Goal: Contribute content: Contribute content

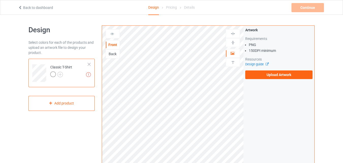
click at [88, 65] on div at bounding box center [89, 64] width 4 height 4
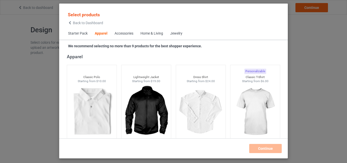
click at [159, 30] on span "Home & Living" at bounding box center [152, 33] width 30 height 12
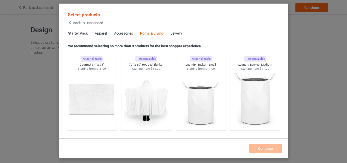
scroll to position [4216, 0]
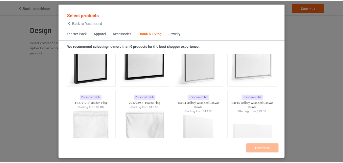
scroll to position [3586, 0]
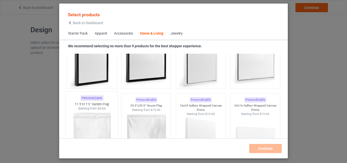
click at [72, 118] on img at bounding box center [92, 141] width 48 height 60
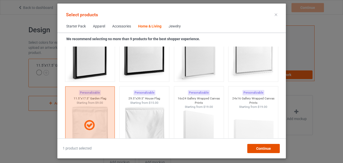
click at [271, 148] on div "Continue" at bounding box center [263, 148] width 33 height 9
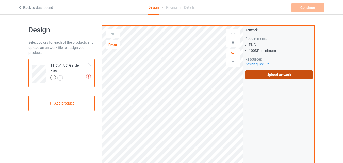
click at [292, 72] on label "Upload Artwork" at bounding box center [278, 74] width 67 height 9
click at [0, 0] on input "Upload Artwork" at bounding box center [0, 0] width 0 height 0
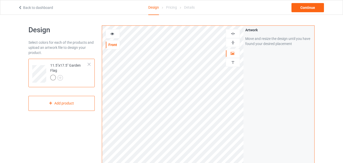
click at [234, 43] on img at bounding box center [233, 42] width 5 height 5
click at [234, 42] on img at bounding box center [233, 42] width 5 height 5
drag, startPoint x: 234, startPoint y: 42, endPoint x: 233, endPoint y: 37, distance: 5.6
click at [234, 41] on img at bounding box center [233, 42] width 5 height 5
click at [233, 34] on img at bounding box center [233, 33] width 5 height 5
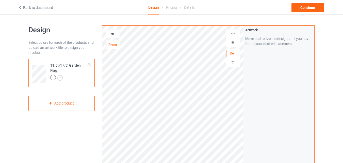
click at [233, 34] on img at bounding box center [233, 33] width 5 height 5
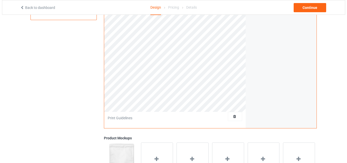
scroll to position [166, 0]
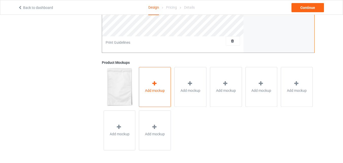
click at [152, 96] on div "Add mockup" at bounding box center [155, 87] width 32 height 40
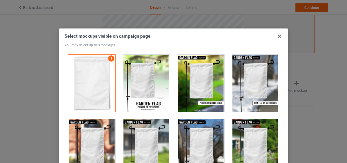
drag, startPoint x: 137, startPoint y: 81, endPoint x: 163, endPoint y: 78, distance: 25.6
click at [138, 81] on div at bounding box center [146, 83] width 47 height 57
drag, startPoint x: 179, startPoint y: 74, endPoint x: 183, endPoint y: 74, distance: 3.8
click at [180, 74] on div at bounding box center [200, 83] width 47 height 57
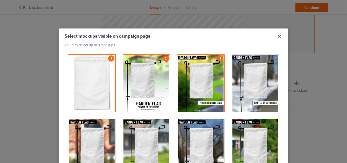
drag, startPoint x: 243, startPoint y: 83, endPoint x: 234, endPoint y: 131, distance: 48.8
click at [243, 85] on div at bounding box center [255, 83] width 47 height 57
drag, startPoint x: 233, startPoint y: 134, endPoint x: 190, endPoint y: 139, distance: 43.2
click at [232, 135] on div at bounding box center [255, 147] width 47 height 57
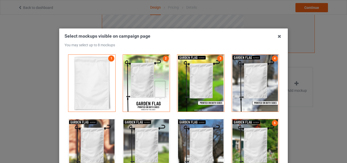
drag, startPoint x: 190, startPoint y: 139, endPoint x: 135, endPoint y: 139, distance: 55.4
click at [189, 140] on div at bounding box center [200, 147] width 47 height 57
click at [134, 139] on div at bounding box center [146, 147] width 47 height 57
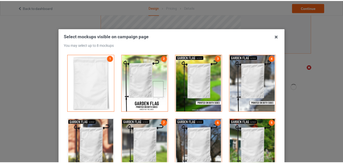
scroll to position [70, 0]
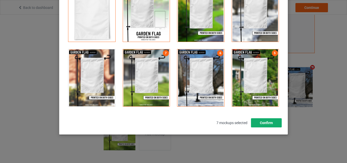
click at [268, 120] on button "Confirm" at bounding box center [266, 122] width 31 height 9
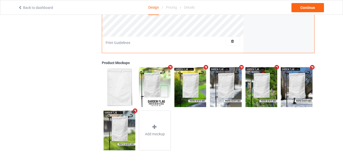
scroll to position [47, 0]
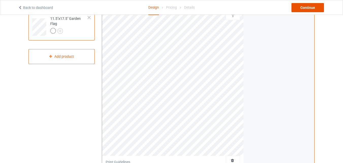
click at [318, 7] on div "Continue" at bounding box center [308, 7] width 33 height 9
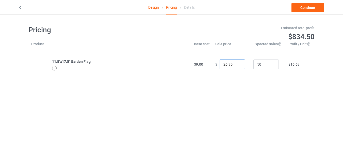
type input "25.95"
click at [236, 65] on input "25.95" at bounding box center [232, 64] width 25 height 10
click at [315, 5] on link "Continue" at bounding box center [308, 7] width 33 height 9
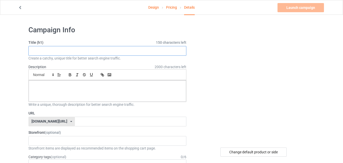
click at [138, 51] on input "text" at bounding box center [107, 51] width 158 height 10
